Goal: Information Seeking & Learning: Learn about a topic

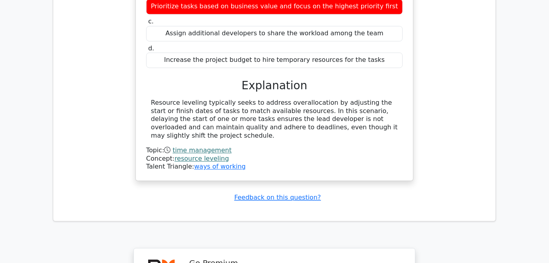
scroll to position [4551, 0]
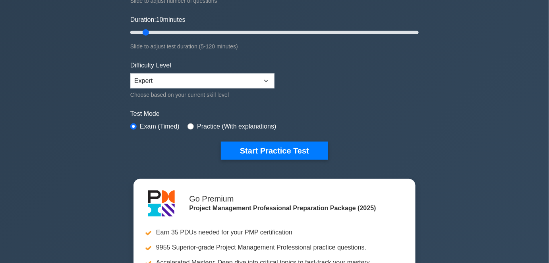
scroll to position [144, 0]
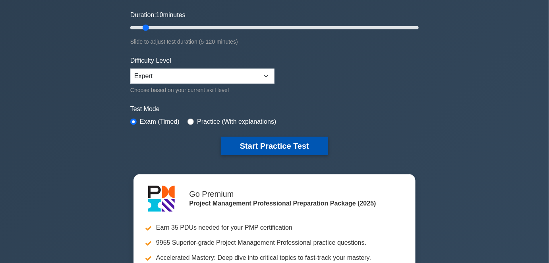
click at [253, 144] on button "Start Practice Test" at bounding box center [274, 146] width 107 height 18
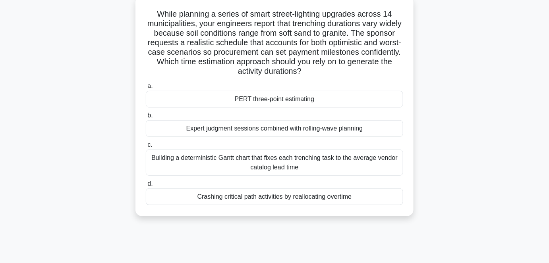
scroll to position [36, 0]
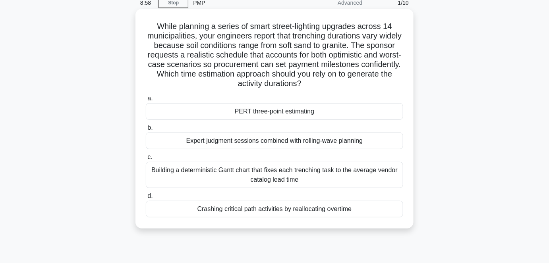
click at [255, 113] on div "PERT three-point estimating" at bounding box center [274, 111] width 257 height 17
click at [146, 101] on input "a. PERT three-point estimating" at bounding box center [146, 98] width 0 height 5
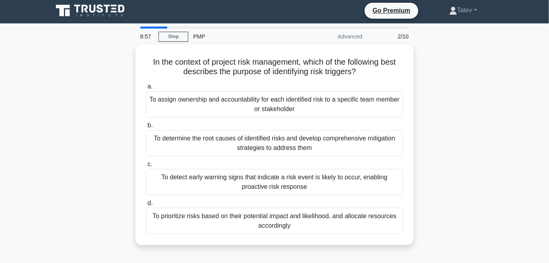
scroll to position [0, 0]
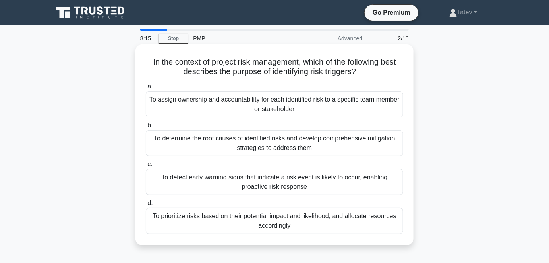
click at [195, 184] on div "To detect early warning signs that indicate a risk event is likely to occur, en…" at bounding box center [274, 182] width 257 height 26
click at [146, 167] on input "c. To detect early warning signs that indicate a risk event is likely to occur,…" at bounding box center [146, 164] width 0 height 5
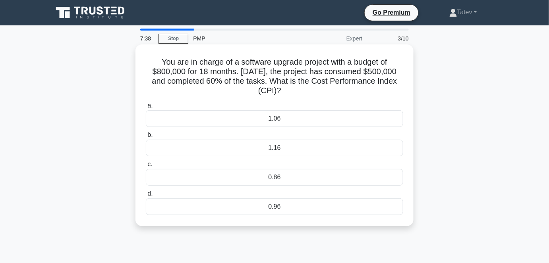
click at [217, 203] on div "0.96" at bounding box center [274, 207] width 257 height 17
click at [146, 197] on input "d. 0.96" at bounding box center [146, 194] width 0 height 5
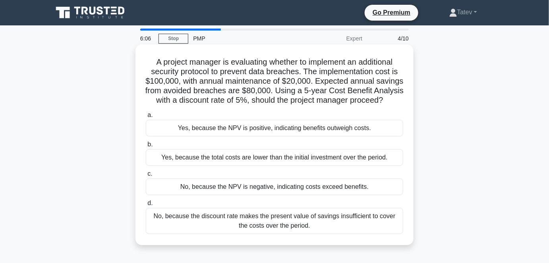
click at [296, 137] on div "Yes, because the NPV is positive, indicating benefits outweigh costs." at bounding box center [274, 128] width 257 height 17
click at [146, 118] on input "a. Yes, because the NPV is positive, indicating benefits outweigh costs." at bounding box center [146, 115] width 0 height 5
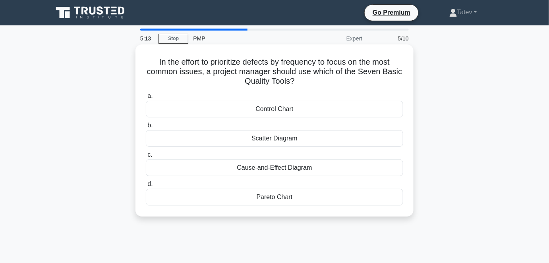
click at [270, 142] on div "Scatter Diagram" at bounding box center [274, 138] width 257 height 17
click at [146, 128] on input "b. Scatter Diagram" at bounding box center [146, 125] width 0 height 5
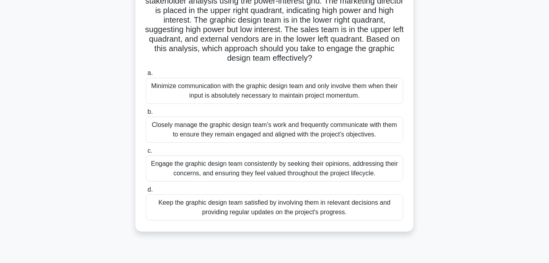
scroll to position [72, 0]
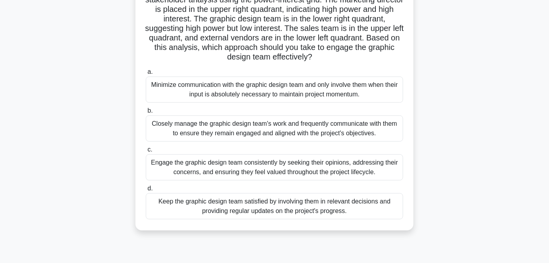
click at [231, 89] on div "Minimize communication with the graphic design team and only involve them when …" at bounding box center [274, 90] width 257 height 26
click at [257, 92] on div "Minimize communication with the graphic design team and only involve them when …" at bounding box center [274, 90] width 257 height 26
click at [146, 75] on input "a. Minimize communication with the graphic design team and only involve them wh…" at bounding box center [146, 72] width 0 height 5
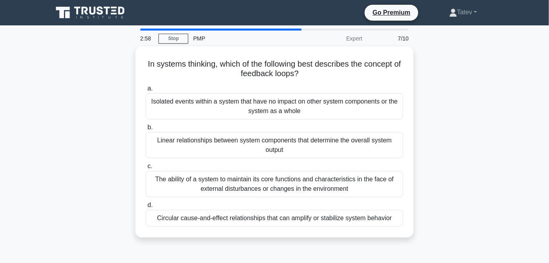
scroll to position [0, 0]
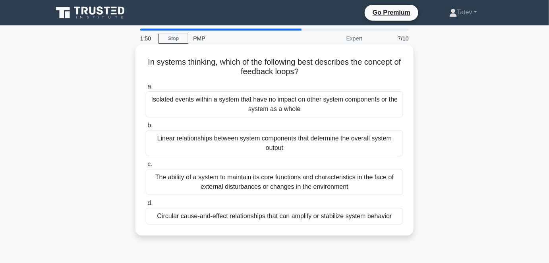
click at [234, 108] on div "Isolated events within a system that have no impact on other system components …" at bounding box center [274, 104] width 257 height 26
click at [146, 89] on input "a. Isolated events within a system that have no impact on other system componen…" at bounding box center [146, 86] width 0 height 5
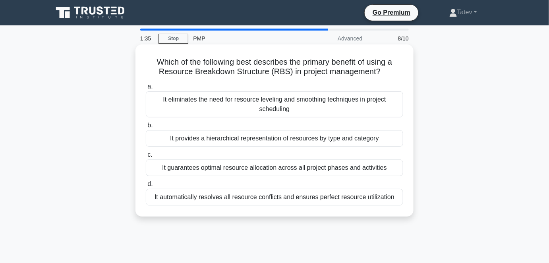
click at [225, 140] on div "It provides a hierarchical representation of resources by type and category" at bounding box center [274, 138] width 257 height 17
click at [146, 128] on input "b. It provides a hierarchical representation of resources by type and category" at bounding box center [146, 125] width 0 height 5
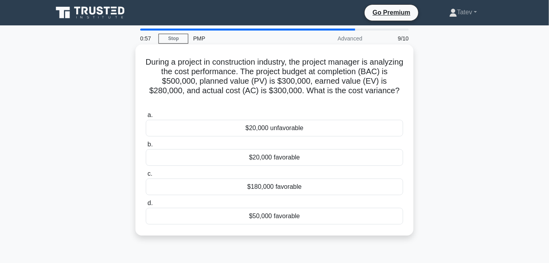
click at [296, 132] on div "$20,000 unfavorable" at bounding box center [274, 128] width 257 height 17
click at [146, 118] on input "a. $20,000 unfavorable" at bounding box center [146, 115] width 0 height 5
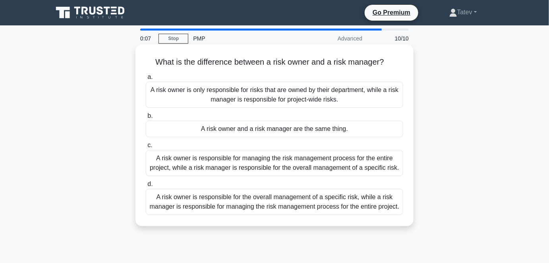
click at [268, 205] on div "A risk owner is responsible for the overall management of a specific risk, whil…" at bounding box center [274, 202] width 257 height 26
click at [146, 187] on input "d. A risk owner is responsible for the overall management of a specific risk, w…" at bounding box center [146, 184] width 0 height 5
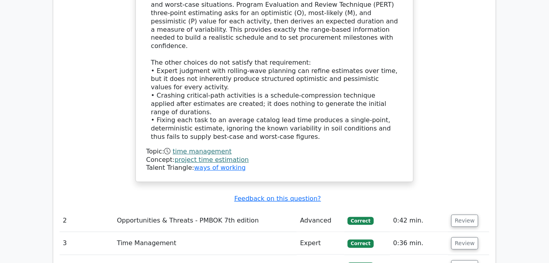
scroll to position [1011, 0]
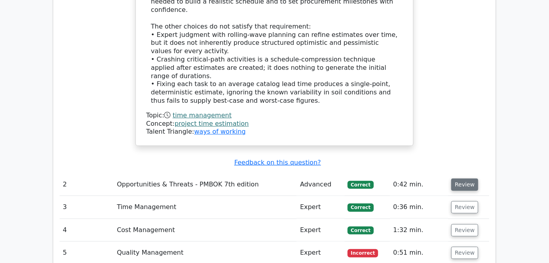
click at [456, 179] on button "Review" at bounding box center [464, 185] width 27 height 12
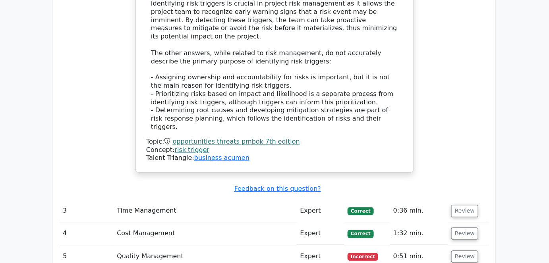
scroll to position [1445, 0]
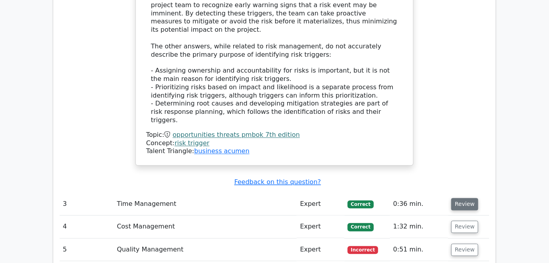
click at [466, 199] on button "Review" at bounding box center [464, 205] width 27 height 12
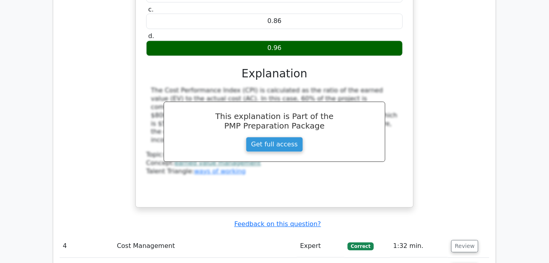
scroll to position [1770, 0]
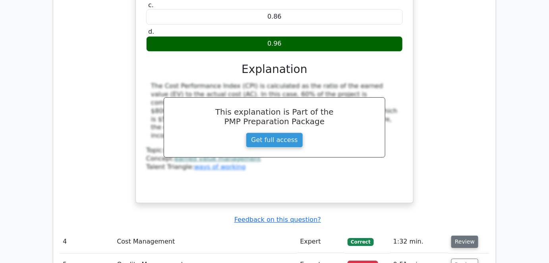
click at [457, 236] on button "Review" at bounding box center [464, 242] width 27 height 12
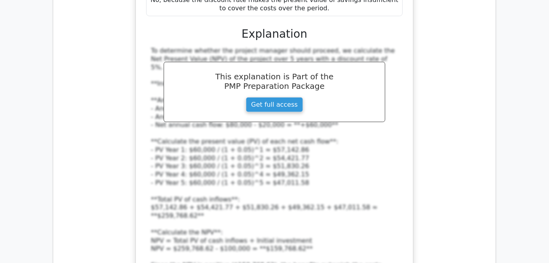
scroll to position [2276, 0]
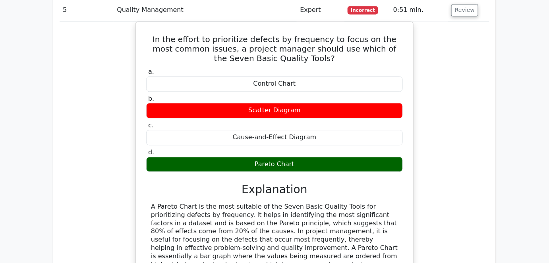
scroll to position [2565, 0]
